Goal: Information Seeking & Learning: Learn about a topic

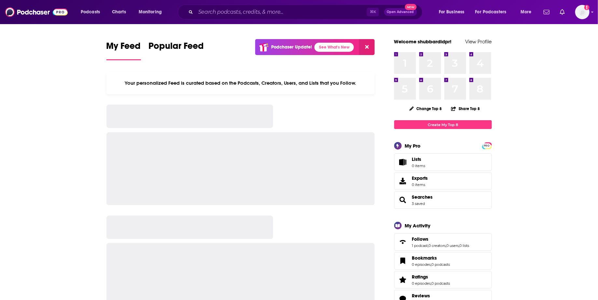
click at [242, 19] on div "⌘ K Open Advanced New" at bounding box center [300, 12] width 245 height 15
click at [242, 10] on input "Search podcasts, credits, & more..." at bounding box center [281, 12] width 171 height 10
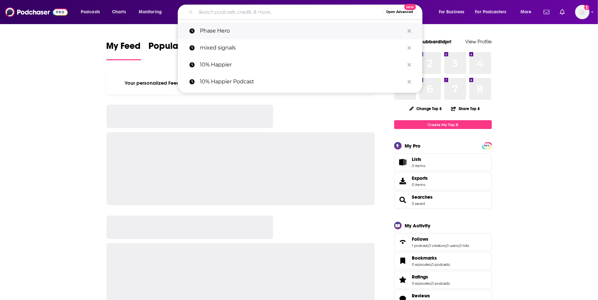
click at [232, 24] on p "Phase Hero" at bounding box center [302, 30] width 204 height 17
type input "Phase Hero"
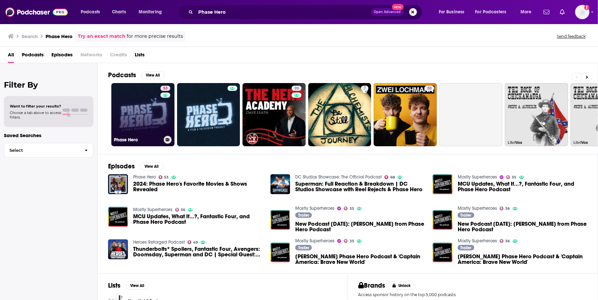
click at [145, 104] on link "53 Phase Hero" at bounding box center [142, 114] width 63 height 63
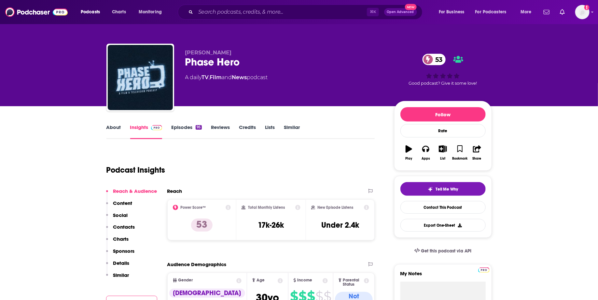
click at [113, 126] on link "About" at bounding box center [113, 131] width 15 height 15
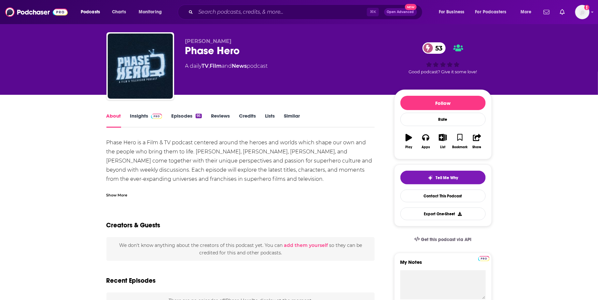
scroll to position [12, 0]
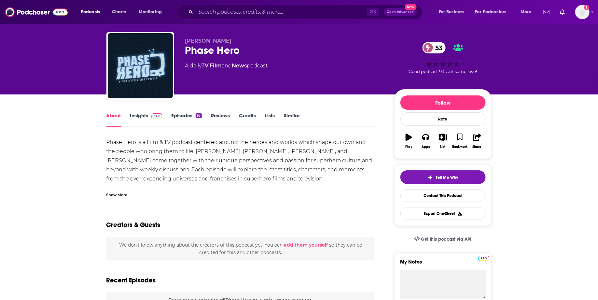
click at [142, 141] on div "Phase Hero is a Film & TV podcast centered around the heroes and worlds which s…" at bounding box center [240, 174] width 269 height 73
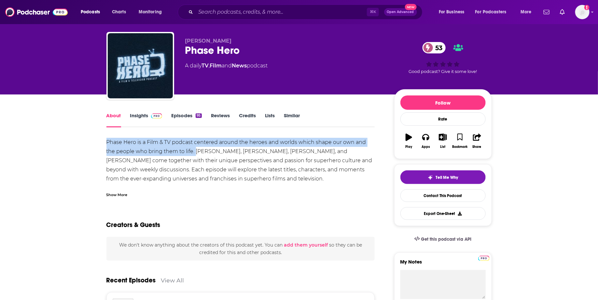
drag, startPoint x: 102, startPoint y: 140, endPoint x: 185, endPoint y: 153, distance: 84.1
copy div "Phase Hero is a Film & TV podcast centered around the heroes and worlds which s…"
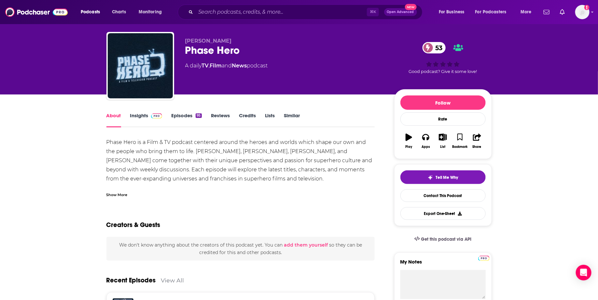
click at [145, 111] on div "About Insights Episodes 95 Reviews Credits Lists Similar" at bounding box center [240, 119] width 269 height 16
click at [143, 114] on link "Insights" at bounding box center [146, 119] width 32 height 15
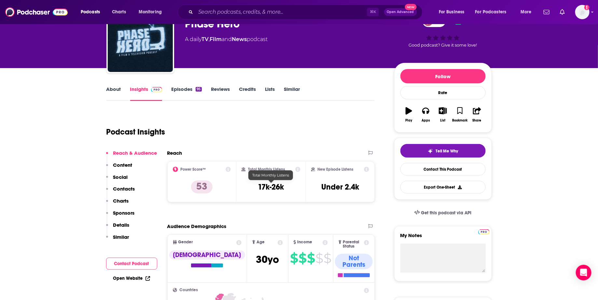
scroll to position [43, 0]
